Goal: Information Seeking & Learning: Learn about a topic

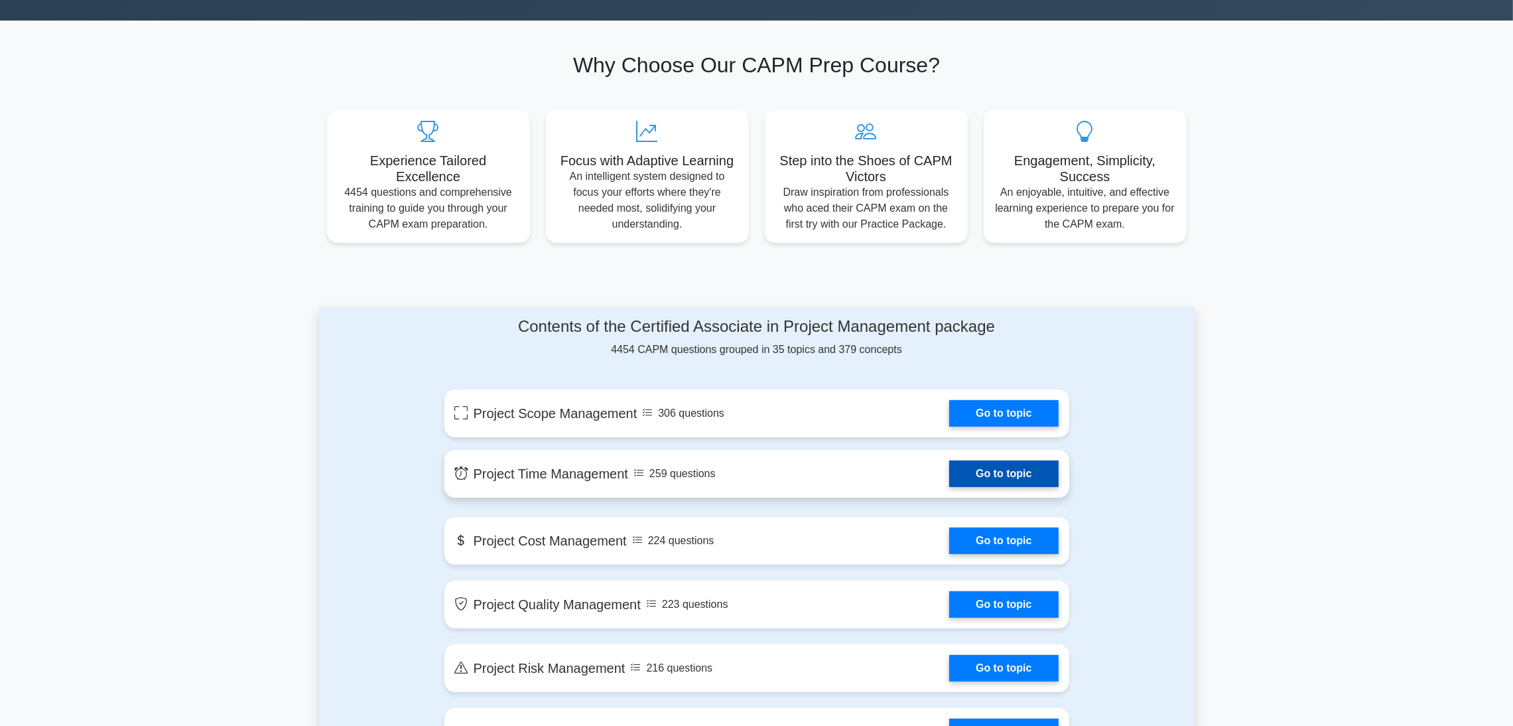
scroll to position [497, 0]
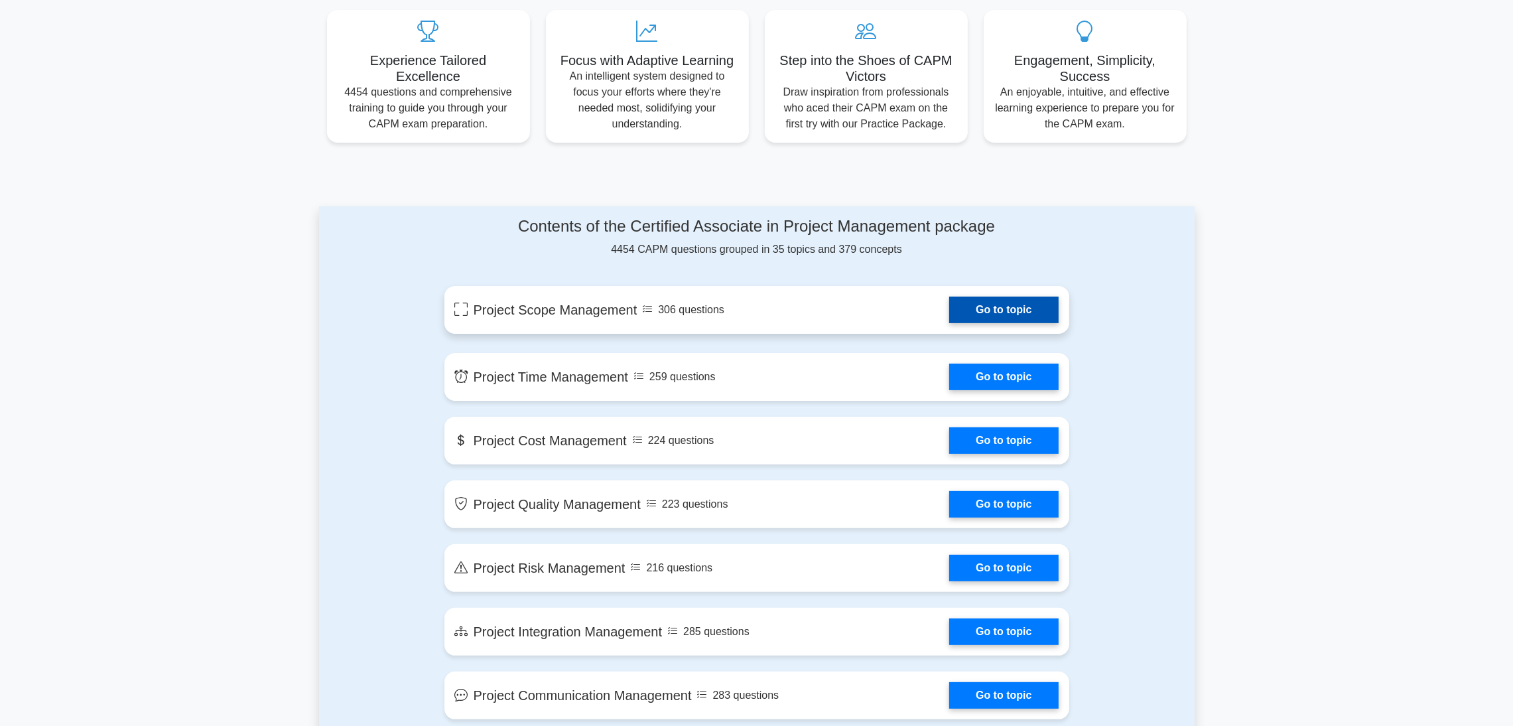
click at [1009, 320] on link "Go to topic" at bounding box center [1004, 310] width 109 height 27
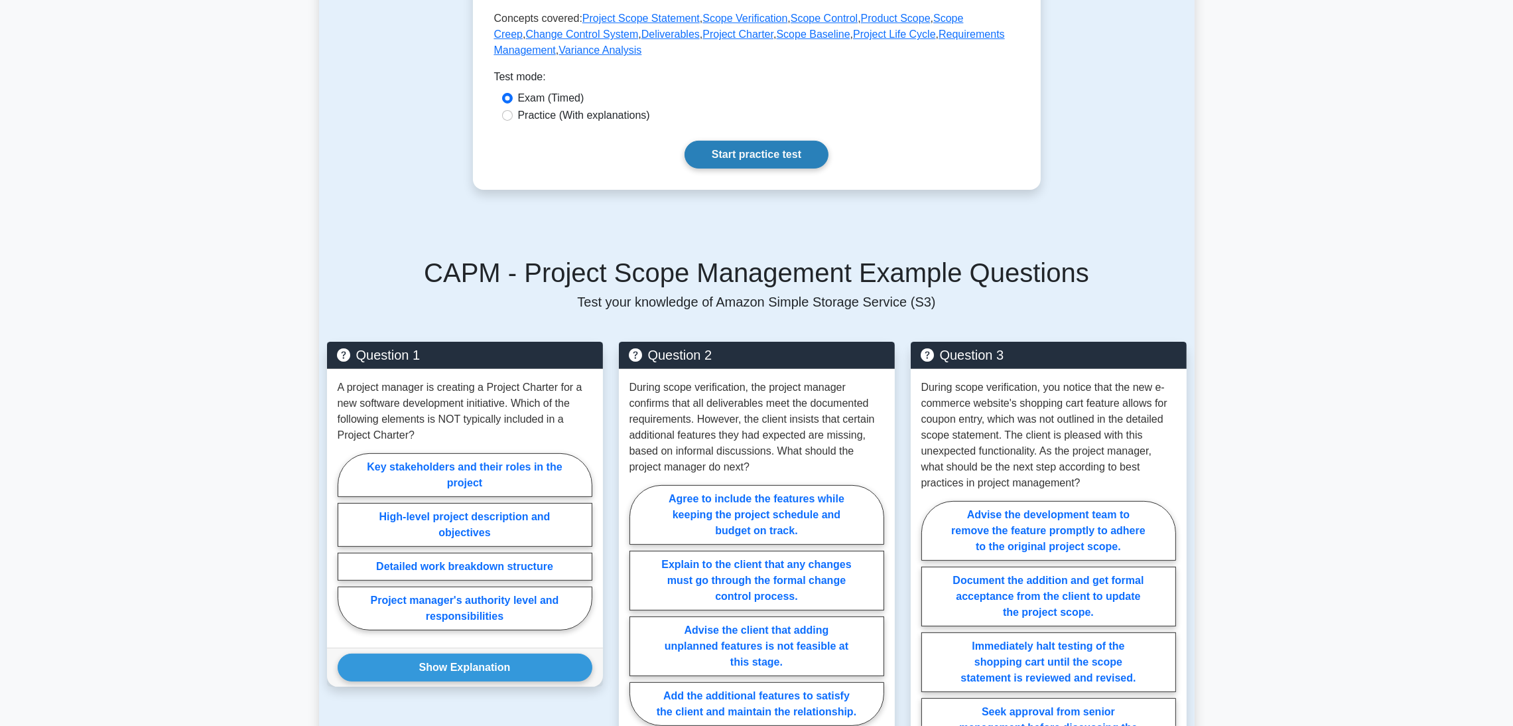
click at [746, 143] on link "Start practice test" at bounding box center [757, 155] width 144 height 28
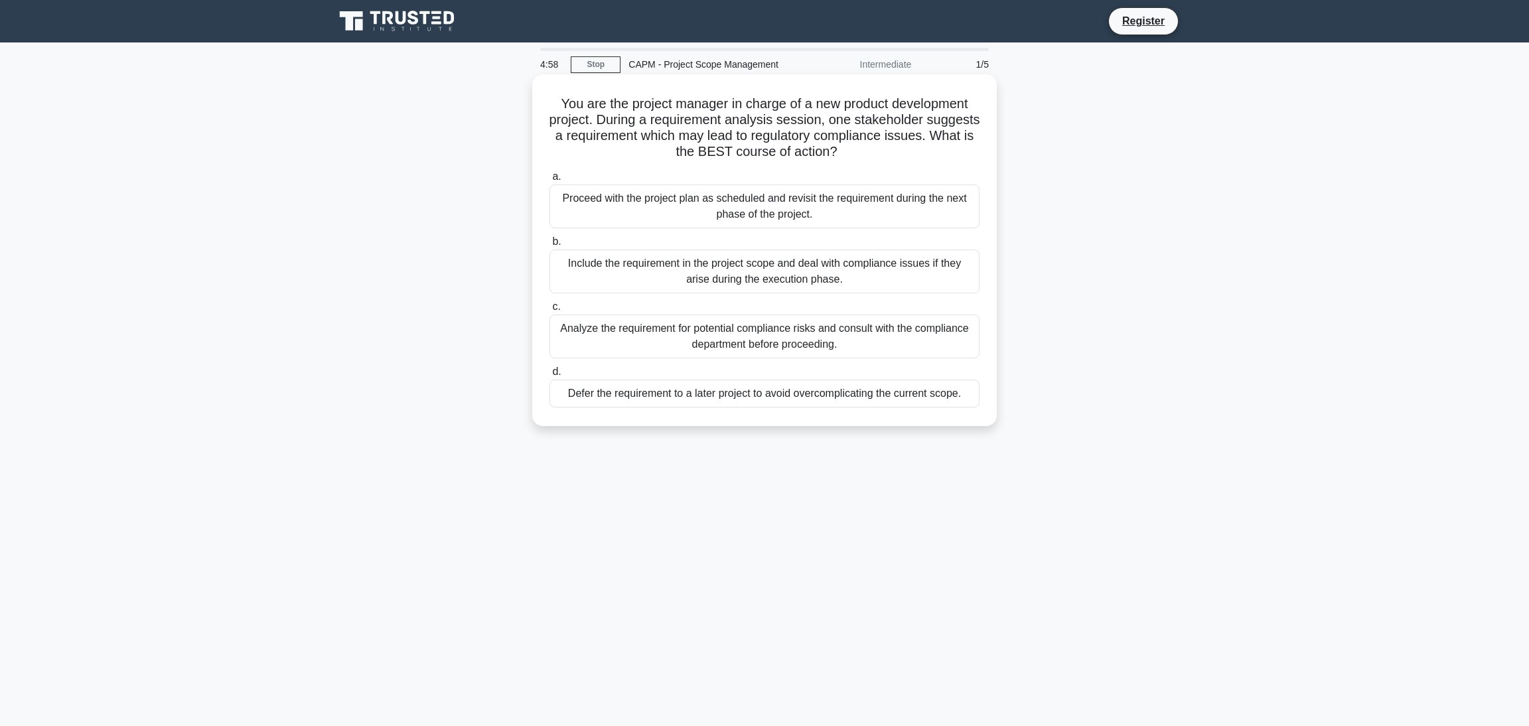
click at [681, 216] on div "Proceed with the project plan as scheduled and revisit the requirement during t…" at bounding box center [764, 206] width 430 height 44
click at [549, 181] on input "a. Proceed with the project plan as scheduled and revisit the requirement durin…" at bounding box center [549, 177] width 0 height 9
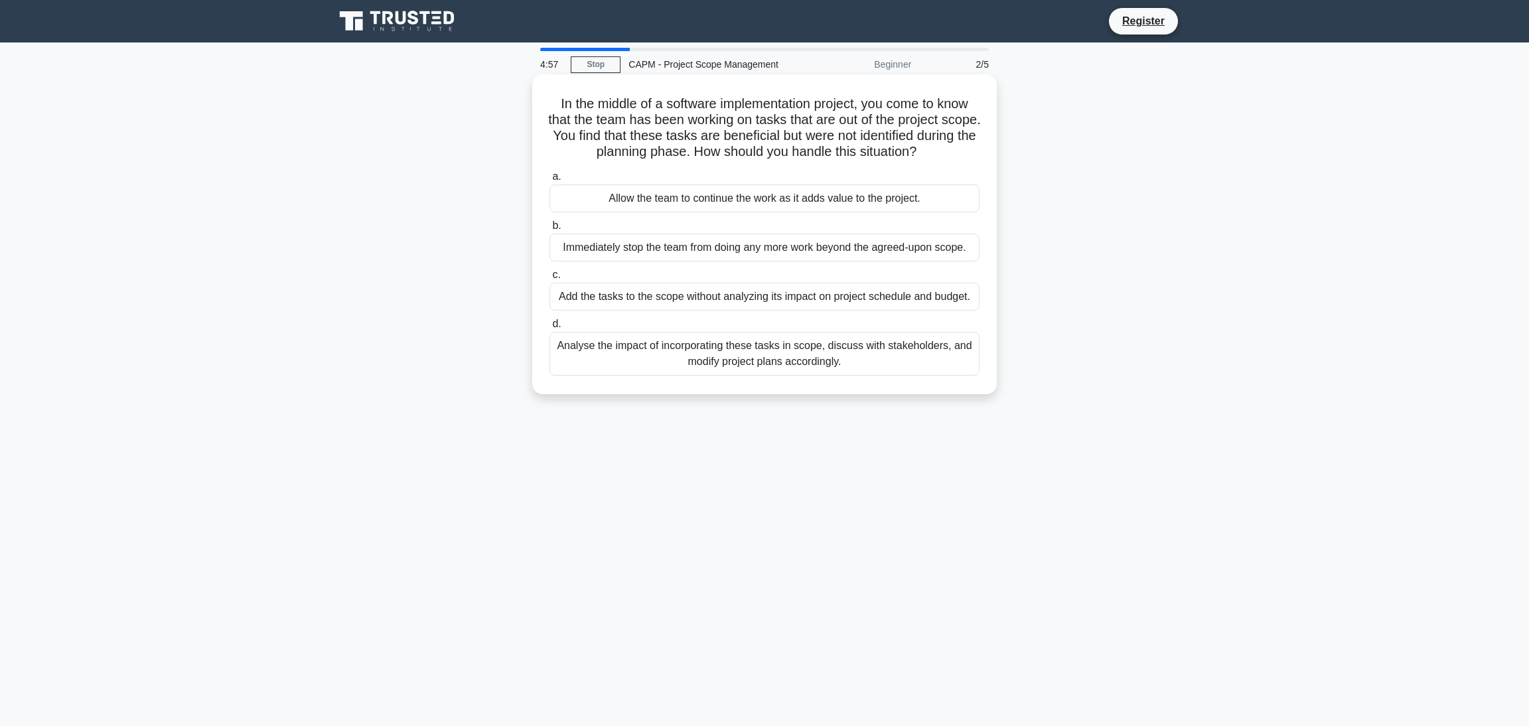
click at [684, 200] on div "Allow the team to continue the work as it adds value to the project." at bounding box center [764, 198] width 430 height 28
click at [549, 181] on input "a. Allow the team to continue the work as it adds value to the project." at bounding box center [549, 177] width 0 height 9
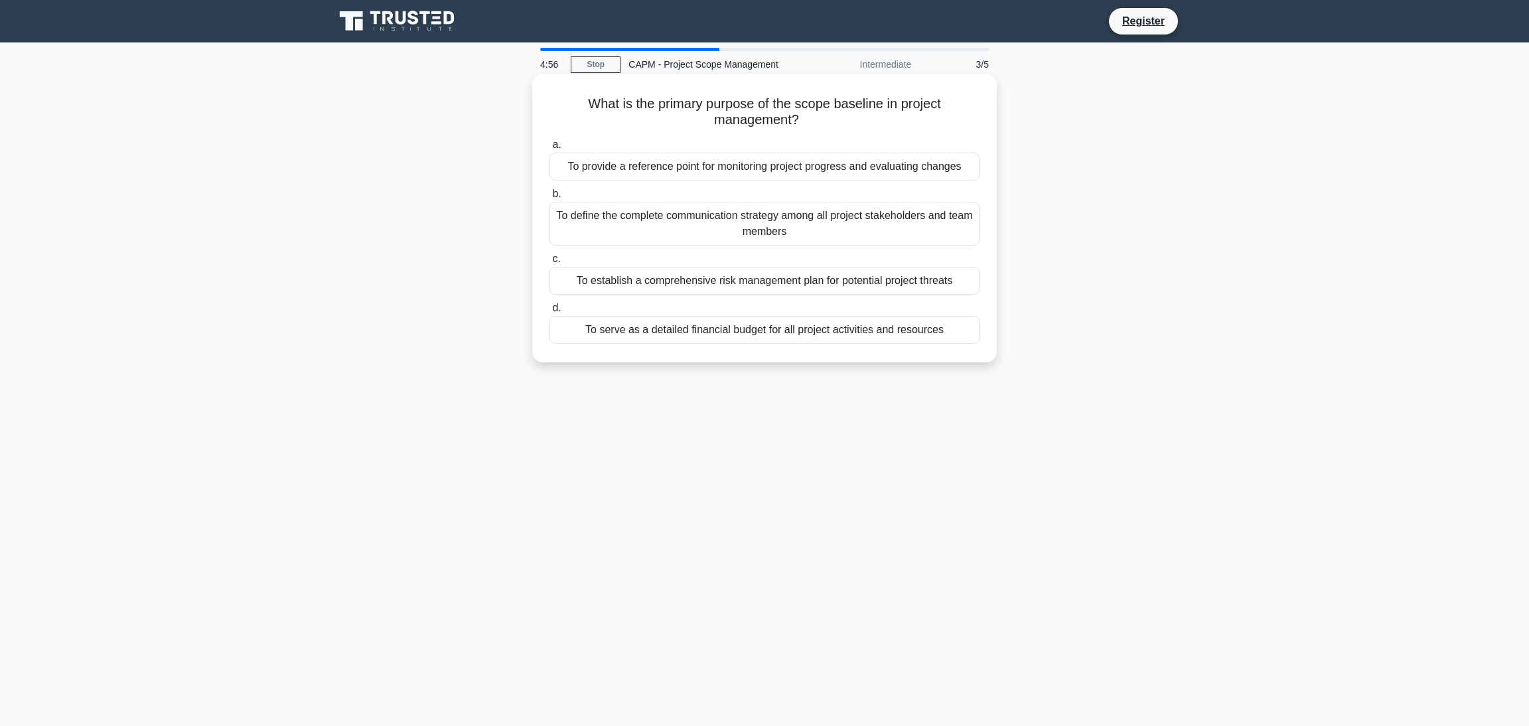
click at [691, 224] on div "To define the complete communication strategy among all project stakeholders an…" at bounding box center [764, 224] width 430 height 44
click at [549, 198] on input "b. To define the complete communication strategy among all project stakeholders…" at bounding box center [549, 194] width 0 height 9
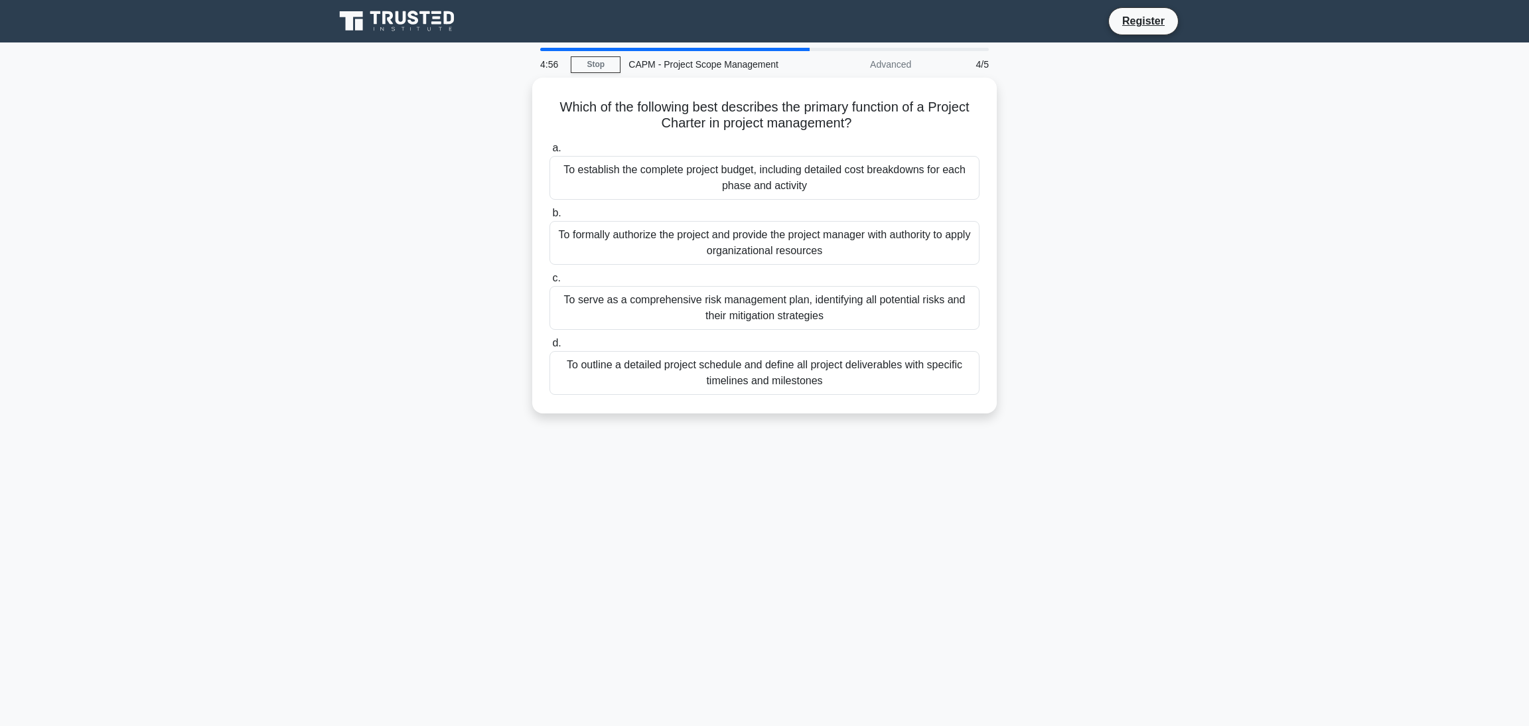
click at [690, 223] on div "To formally authorize the project and provide the project manager with authorit…" at bounding box center [764, 243] width 430 height 44
click at [549, 218] on input "b. To formally authorize the project and provide the project manager with autho…" at bounding box center [549, 213] width 0 height 9
click at [690, 223] on div "To formally authorize the project and provide the project manager with authorit…" at bounding box center [764, 243] width 430 height 45
click at [549, 218] on input "b. To formally authorize the project and provide the project manager with autho…" at bounding box center [549, 213] width 0 height 9
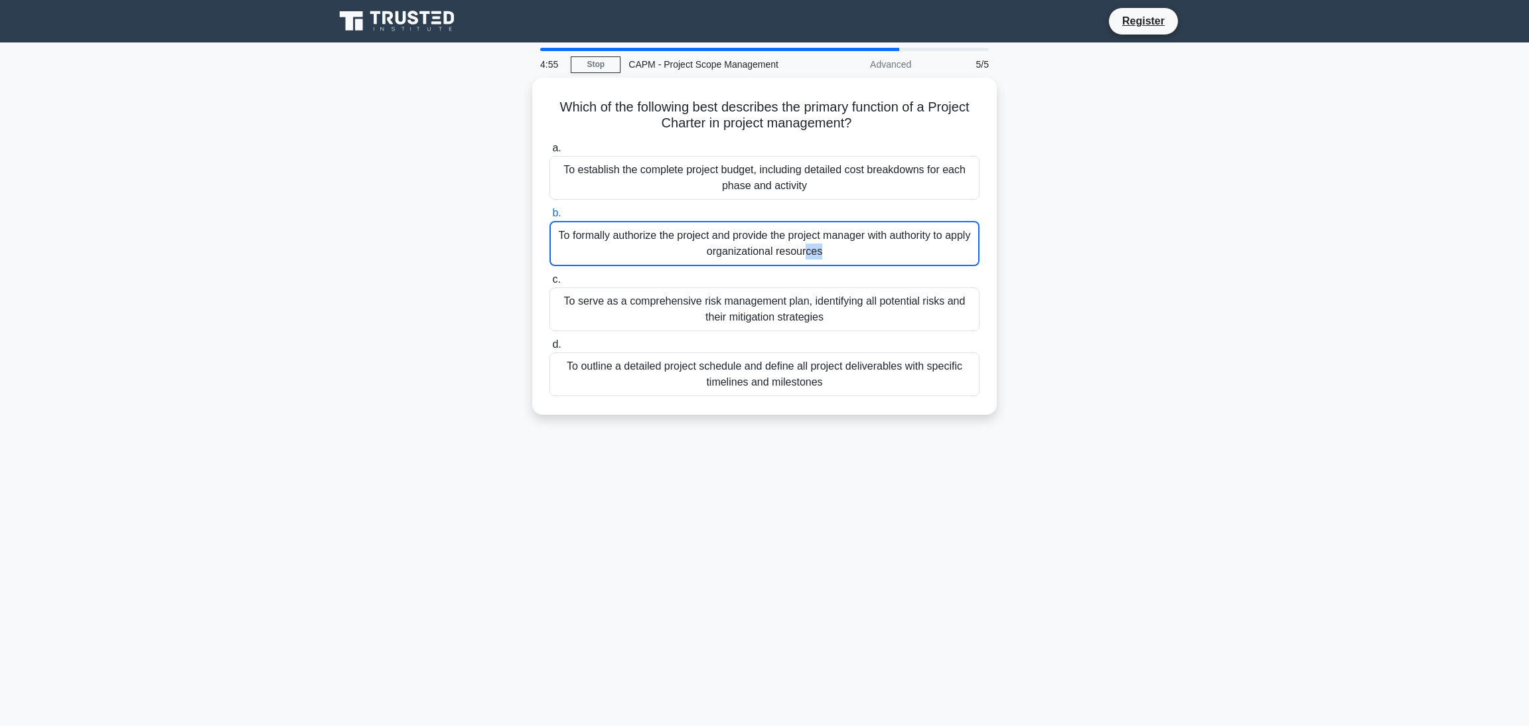
click at [690, 223] on div "To formally authorize the project and provide the project manager with authorit…" at bounding box center [764, 243] width 430 height 45
click at [549, 218] on input "b. To formally authorize the project and provide the project manager with autho…" at bounding box center [549, 213] width 0 height 9
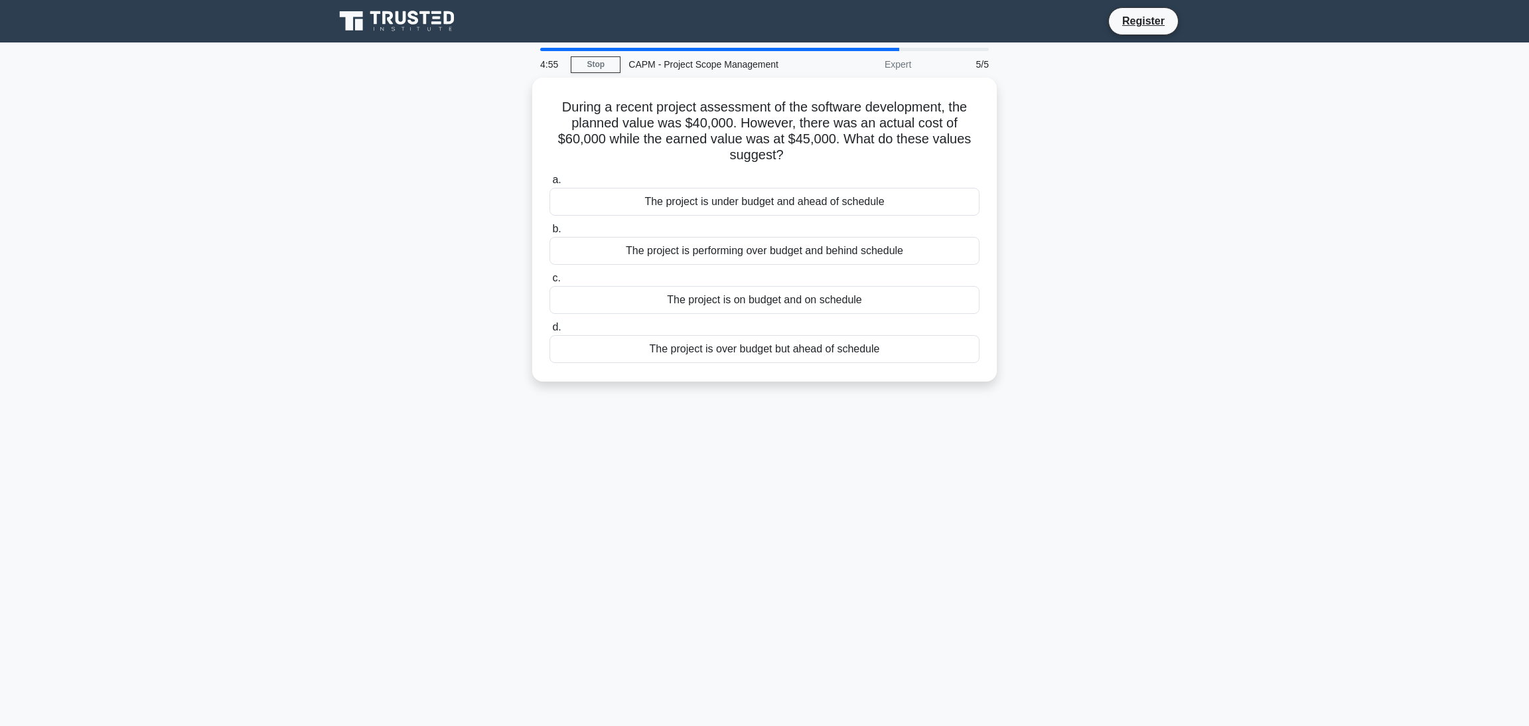
click at [690, 223] on label "b. The project is performing over budget and behind schedule" at bounding box center [764, 243] width 430 height 44
click at [549, 225] on input "b. The project is performing over budget and behind schedule" at bounding box center [549, 229] width 0 height 9
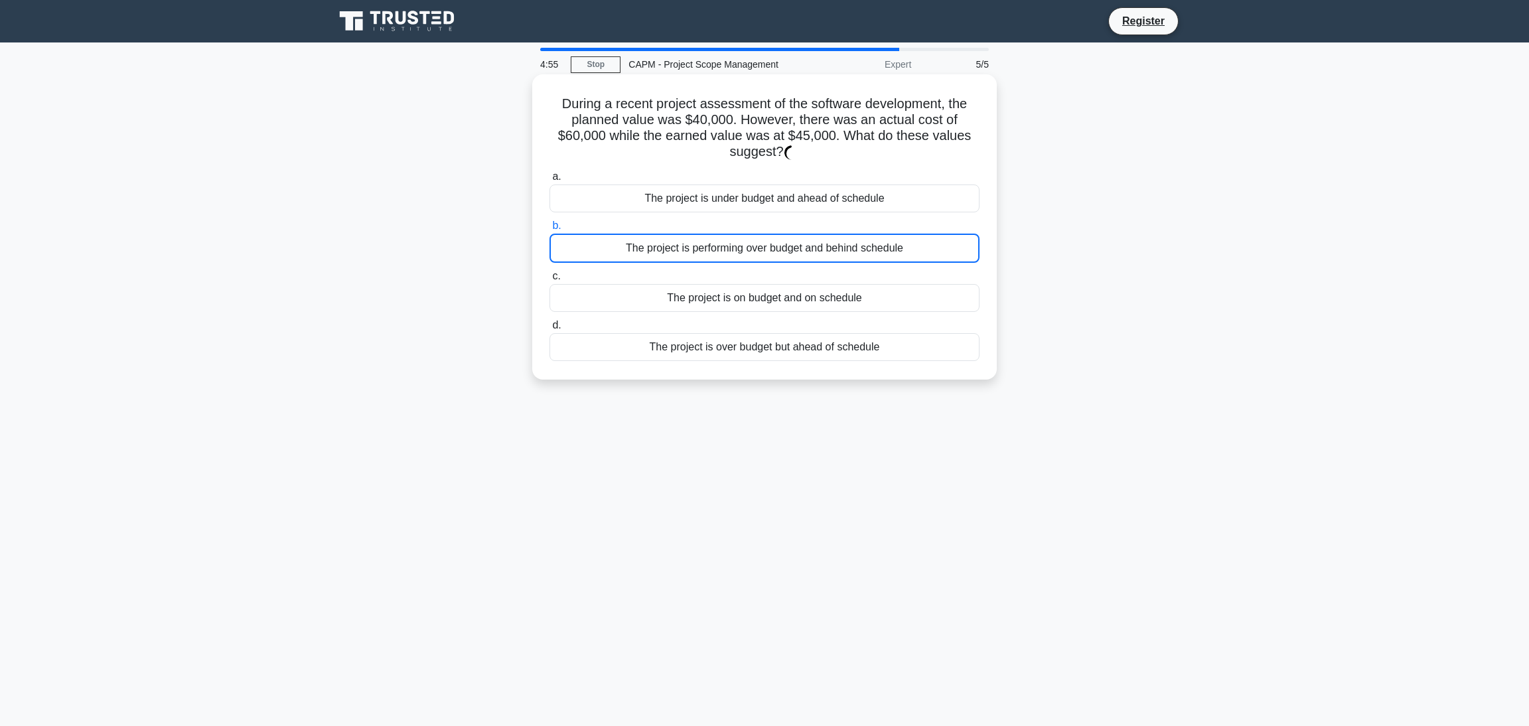
click at [690, 220] on label "b. The project is performing over budget and behind schedule" at bounding box center [764, 240] width 430 height 45
click at [549, 222] on input "b. The project is performing over budget and behind schedule" at bounding box center [549, 226] width 0 height 9
click at [690, 220] on label "b. The project is performing over budget and behind schedule" at bounding box center [764, 240] width 430 height 45
click at [549, 222] on input "b. The project is performing over budget and behind schedule" at bounding box center [549, 226] width 0 height 9
